Goal: Task Accomplishment & Management: Manage account settings

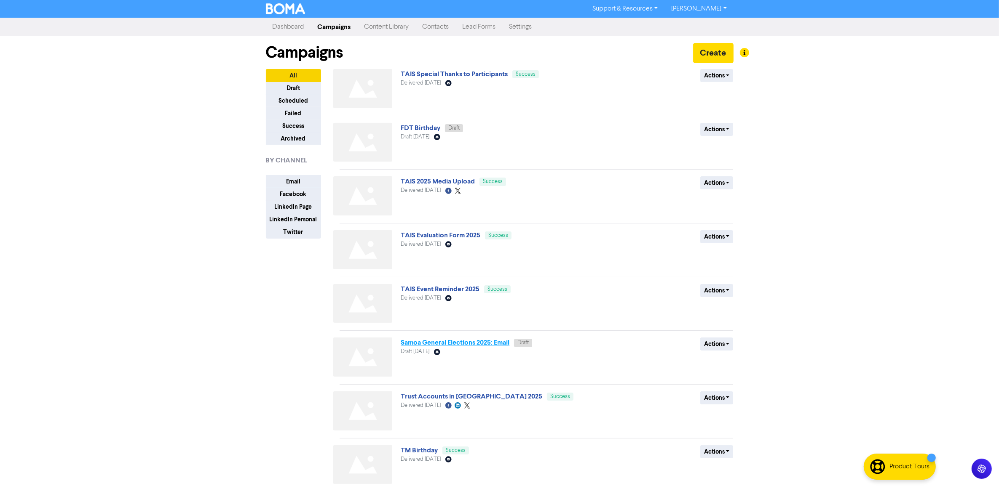
click at [455, 345] on link "Samoa General Elections 2025: Email" at bounding box center [455, 343] width 109 height 8
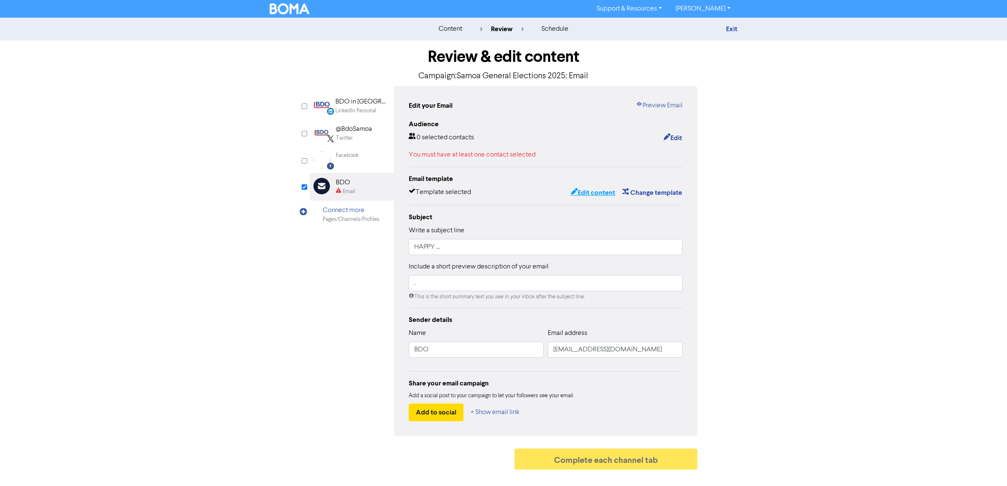
click at [591, 197] on button "Edit content" at bounding box center [592, 192] width 45 height 11
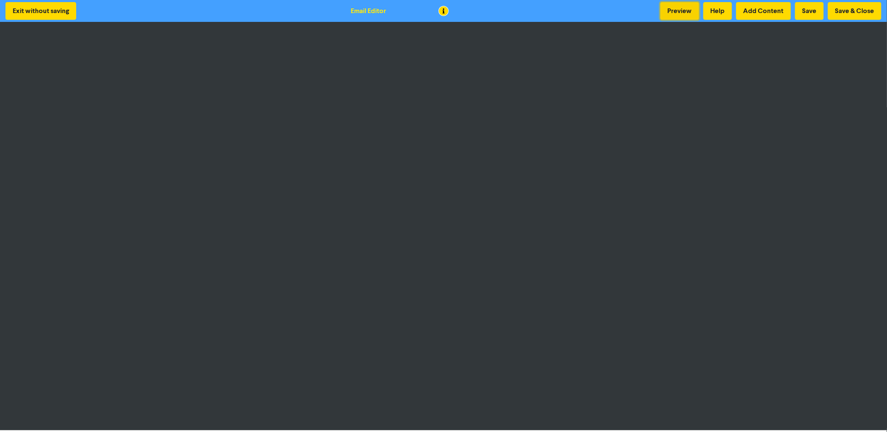
click at [677, 8] on button "Preview" at bounding box center [680, 11] width 39 height 18
click at [673, 13] on button "Preview" at bounding box center [680, 11] width 39 height 18
click at [853, 10] on button "Save & Close" at bounding box center [854, 11] width 53 height 18
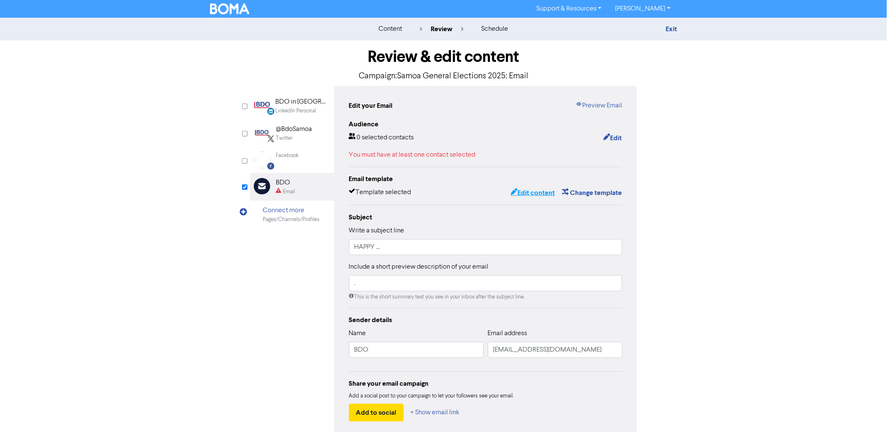
click at [539, 190] on button "Edit content" at bounding box center [532, 192] width 45 height 11
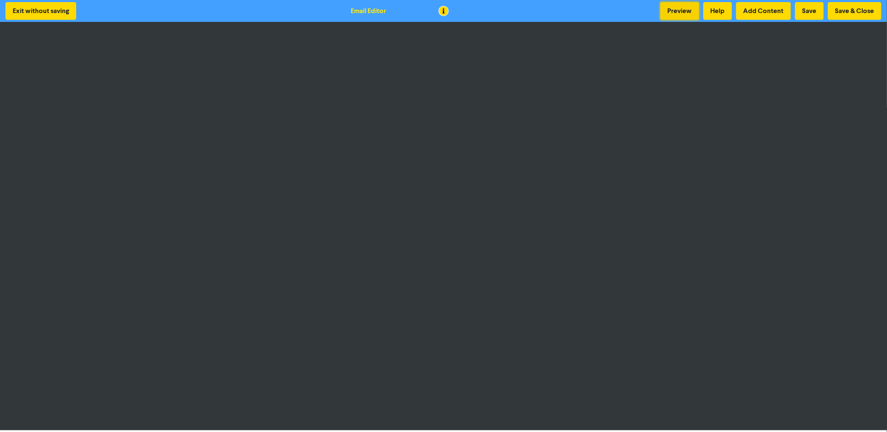
click at [679, 8] on button "Preview" at bounding box center [680, 11] width 39 height 18
click at [862, 11] on button "Save & Close" at bounding box center [854, 11] width 53 height 18
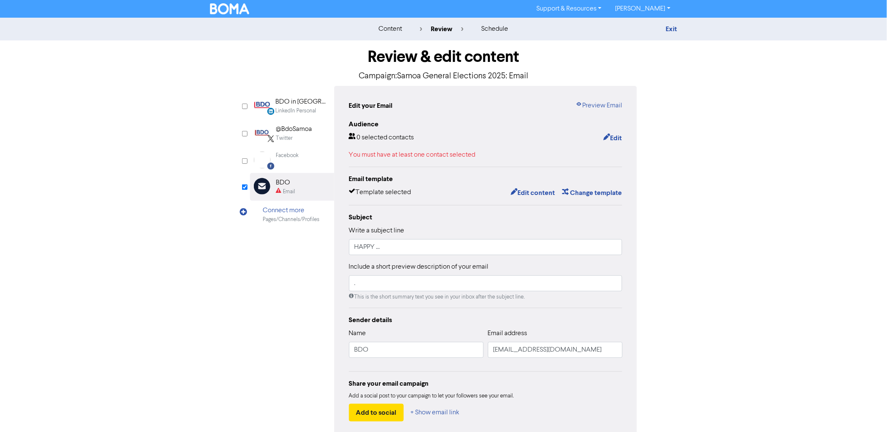
drag, startPoint x: 697, startPoint y: 270, endPoint x: 709, endPoint y: 224, distance: 46.9
click at [697, 270] on div "content review schedule Exit Review & edit content Campaign: Samoa General Elec…" at bounding box center [443, 246] width 887 height 457
click at [738, 211] on div "content review schedule Exit Review & edit content Campaign: Samoa General Elec…" at bounding box center [443, 246] width 887 height 457
click at [676, 25] on link "Exit" at bounding box center [671, 29] width 11 height 8
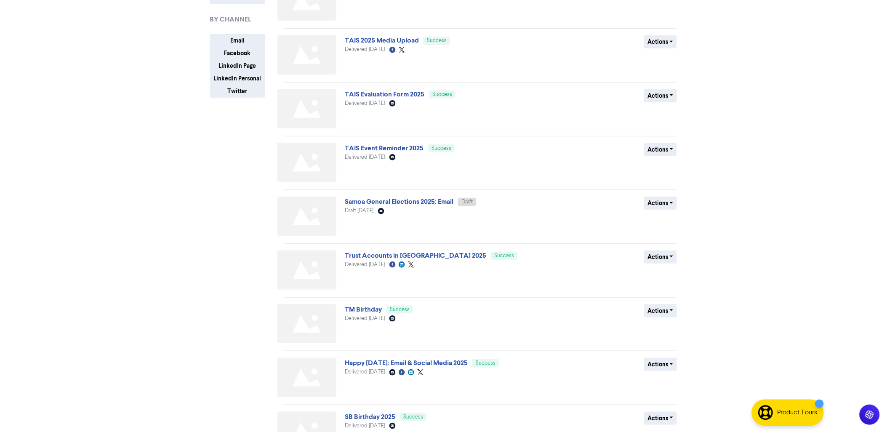
scroll to position [197, 0]
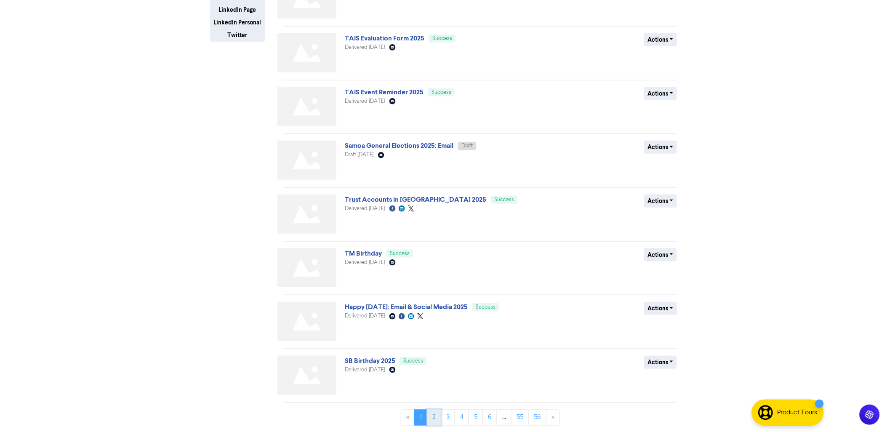
click at [434, 418] on link "2" at bounding box center [434, 418] width 14 height 16
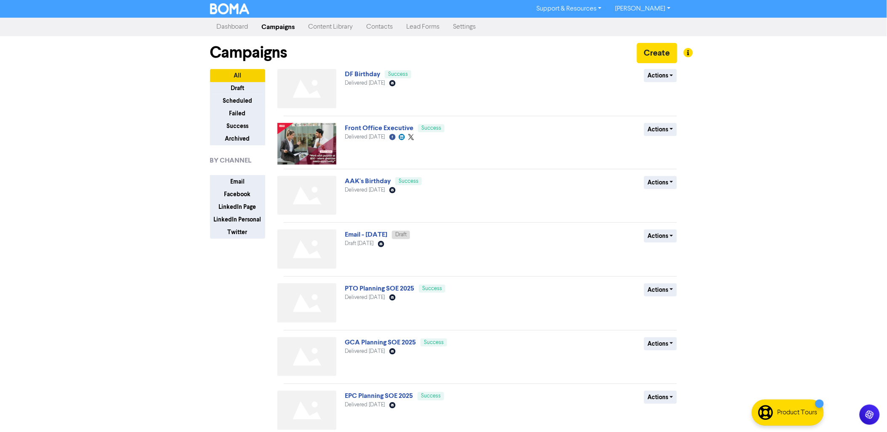
scroll to position [197, 0]
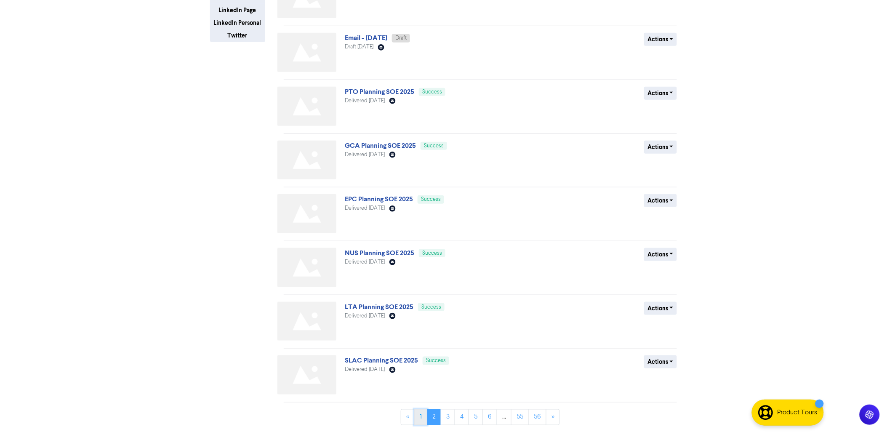
click at [420, 418] on link "1" at bounding box center [420, 417] width 13 height 16
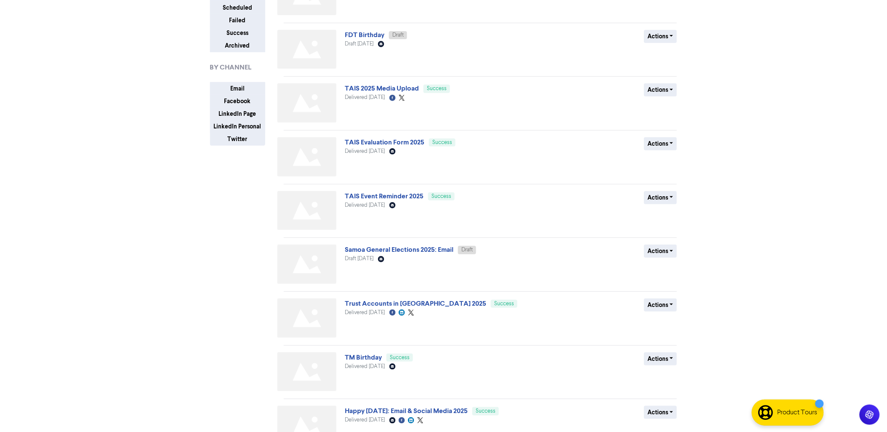
scroll to position [94, 0]
click at [671, 251] on button "Actions" at bounding box center [660, 250] width 33 height 13
click at [673, 284] on button "Duplicate" at bounding box center [678, 281] width 67 height 13
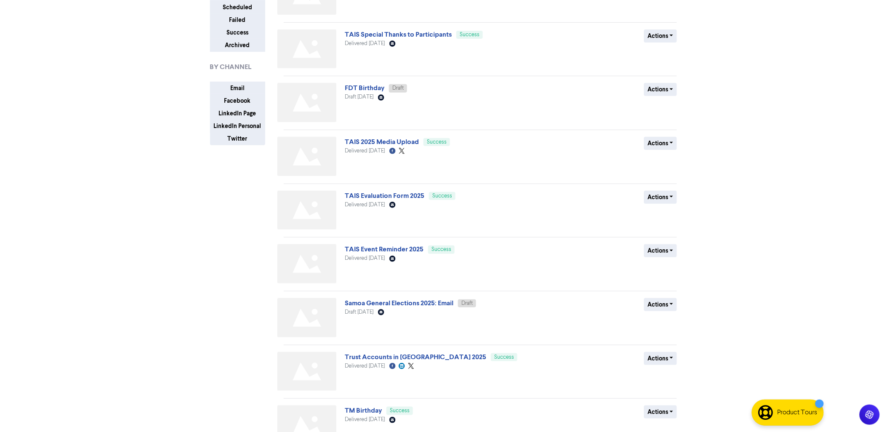
scroll to position [0, 0]
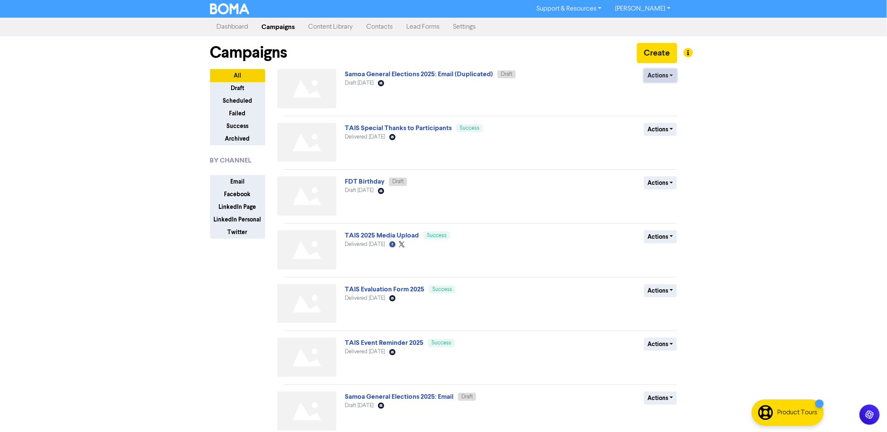
drag, startPoint x: 416, startPoint y: 75, endPoint x: 658, endPoint y: 80, distance: 242.2
click at [658, 80] on button "Actions" at bounding box center [660, 75] width 33 height 13
click at [665, 120] on button "Rename" at bounding box center [678, 120] width 67 height 13
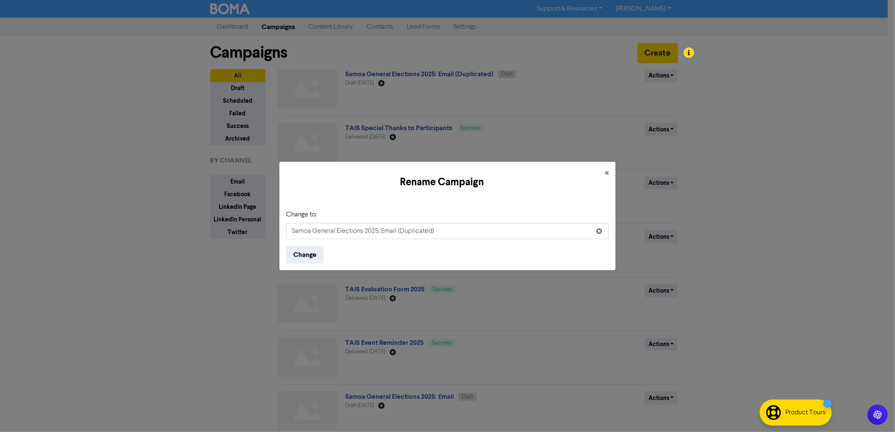
drag, startPoint x: 435, startPoint y: 226, endPoint x: 120, endPoint y: 263, distance: 316.8
click at [132, 263] on div "Rename Campaign × Change to: Samoa General Elections 2025: Email (Duplicated) C…" at bounding box center [447, 216] width 895 height 432
type input "[PERSON_NAME] Birthday"
click at [286, 246] on button "Change" at bounding box center [304, 255] width 37 height 18
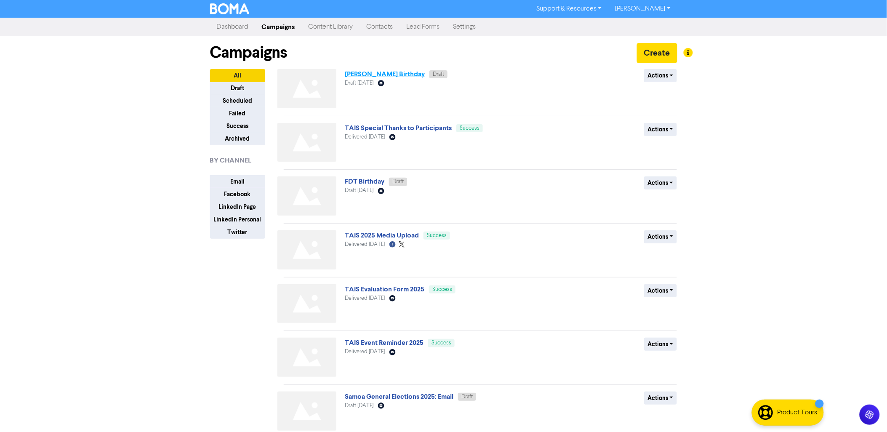
click at [394, 72] on link "[PERSON_NAME] Birthday" at bounding box center [385, 74] width 80 height 8
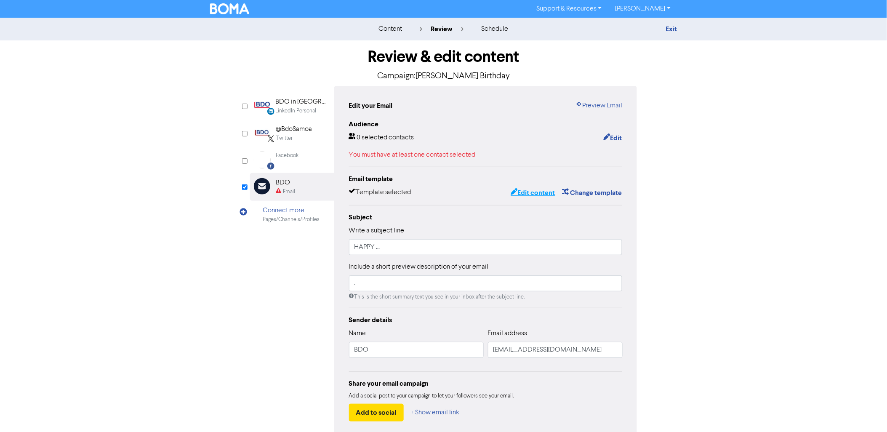
click at [524, 195] on button "Edit content" at bounding box center [532, 192] width 45 height 11
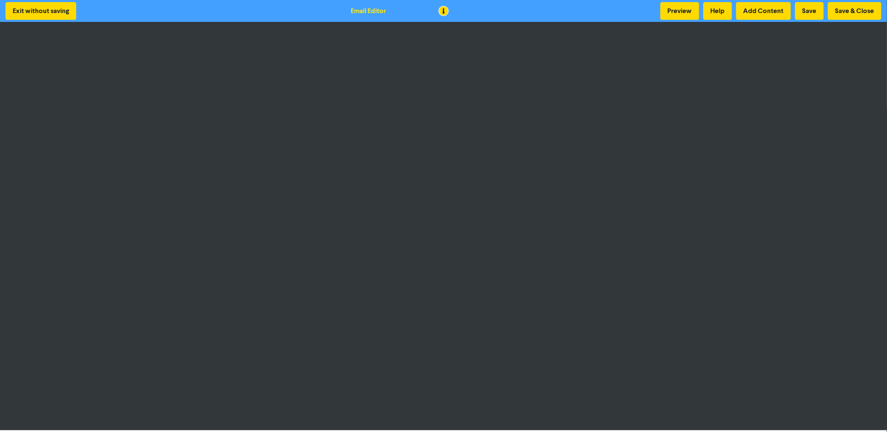
scroll to position [1, 0]
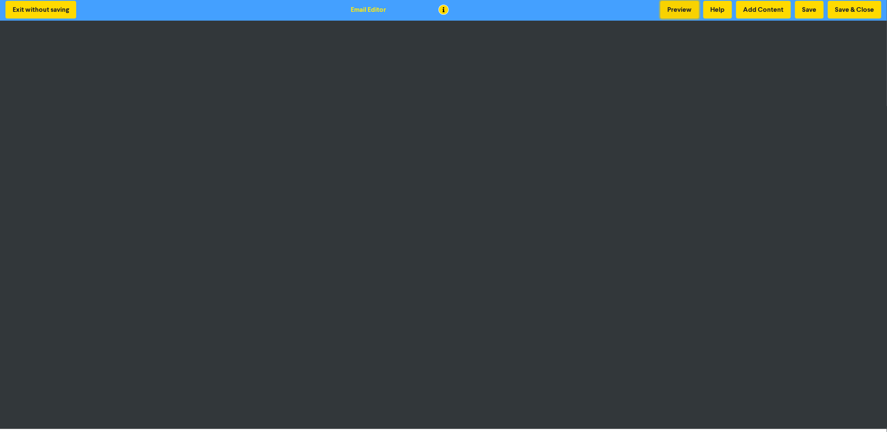
click at [671, 12] on button "Preview" at bounding box center [680, 10] width 39 height 18
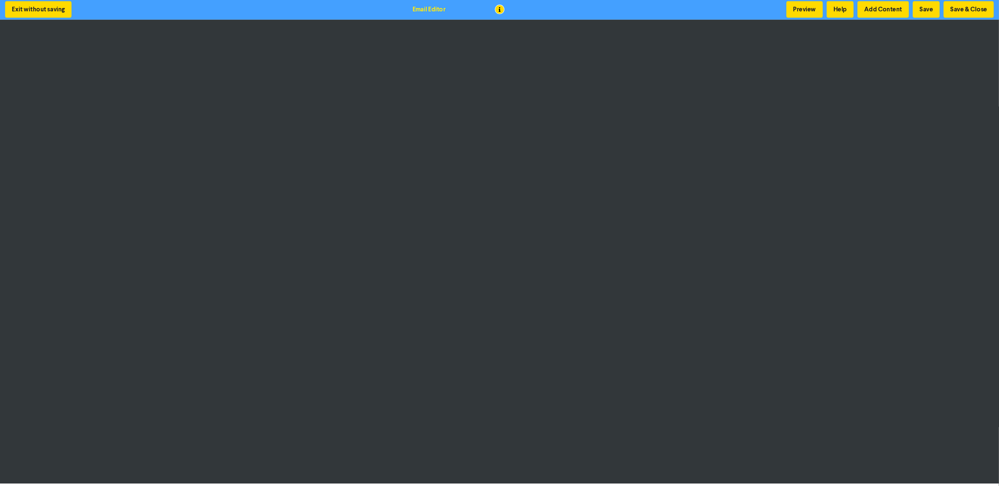
scroll to position [0, 0]
